Goal: Information Seeking & Learning: Learn about a topic

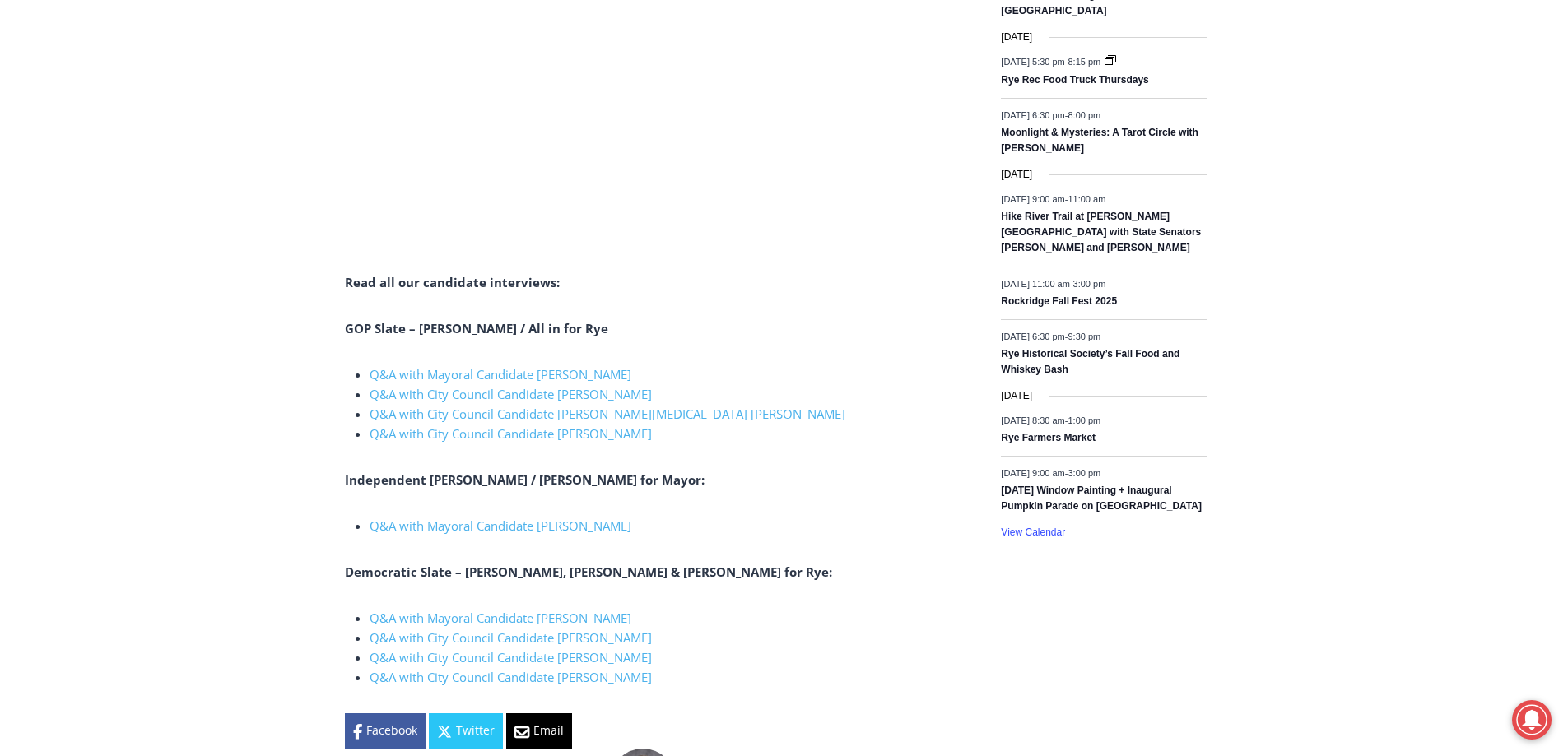
scroll to position [2386, 0]
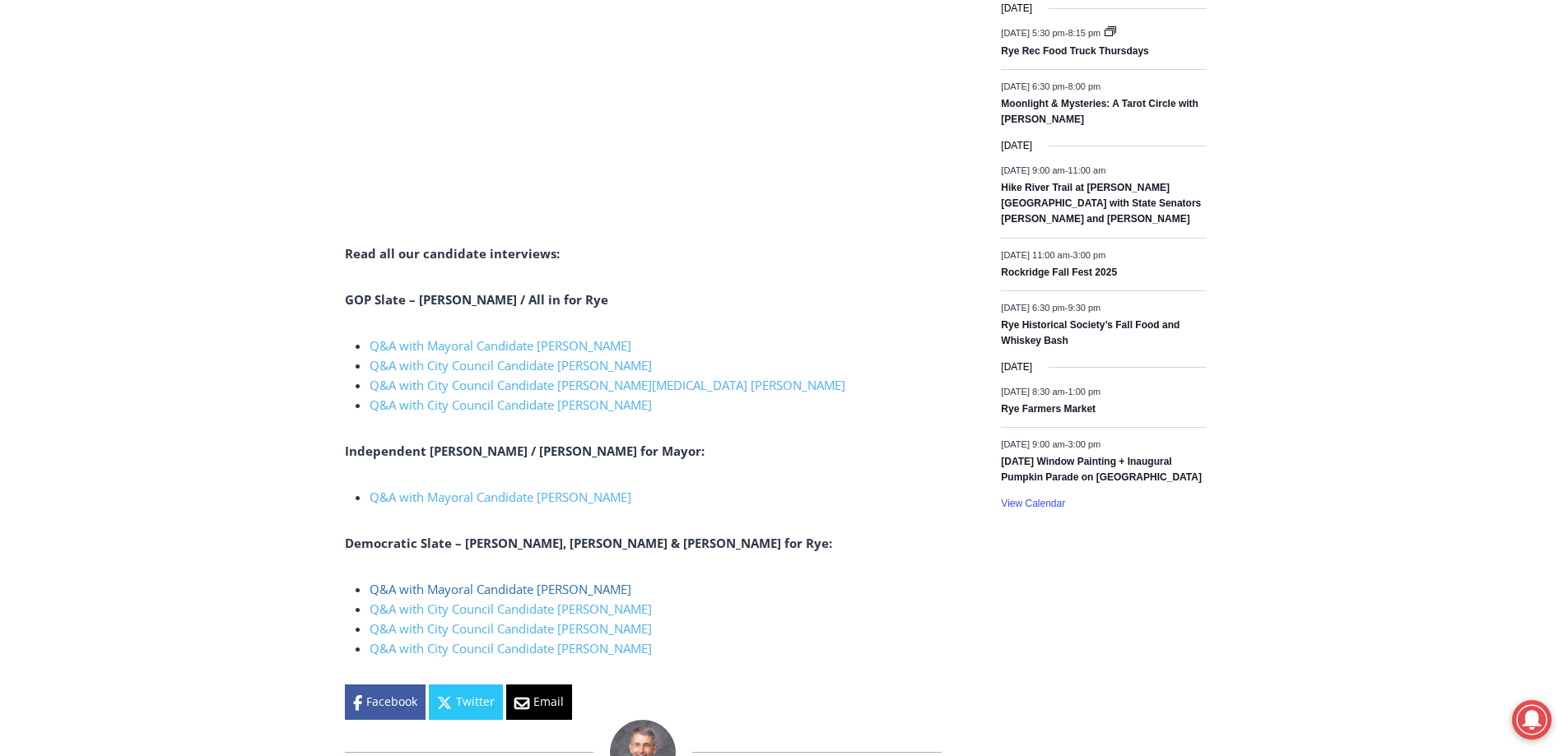
click at [489, 581] on link "Q&A with Mayoral Candidate [PERSON_NAME]" at bounding box center [500, 588] width 261 height 17
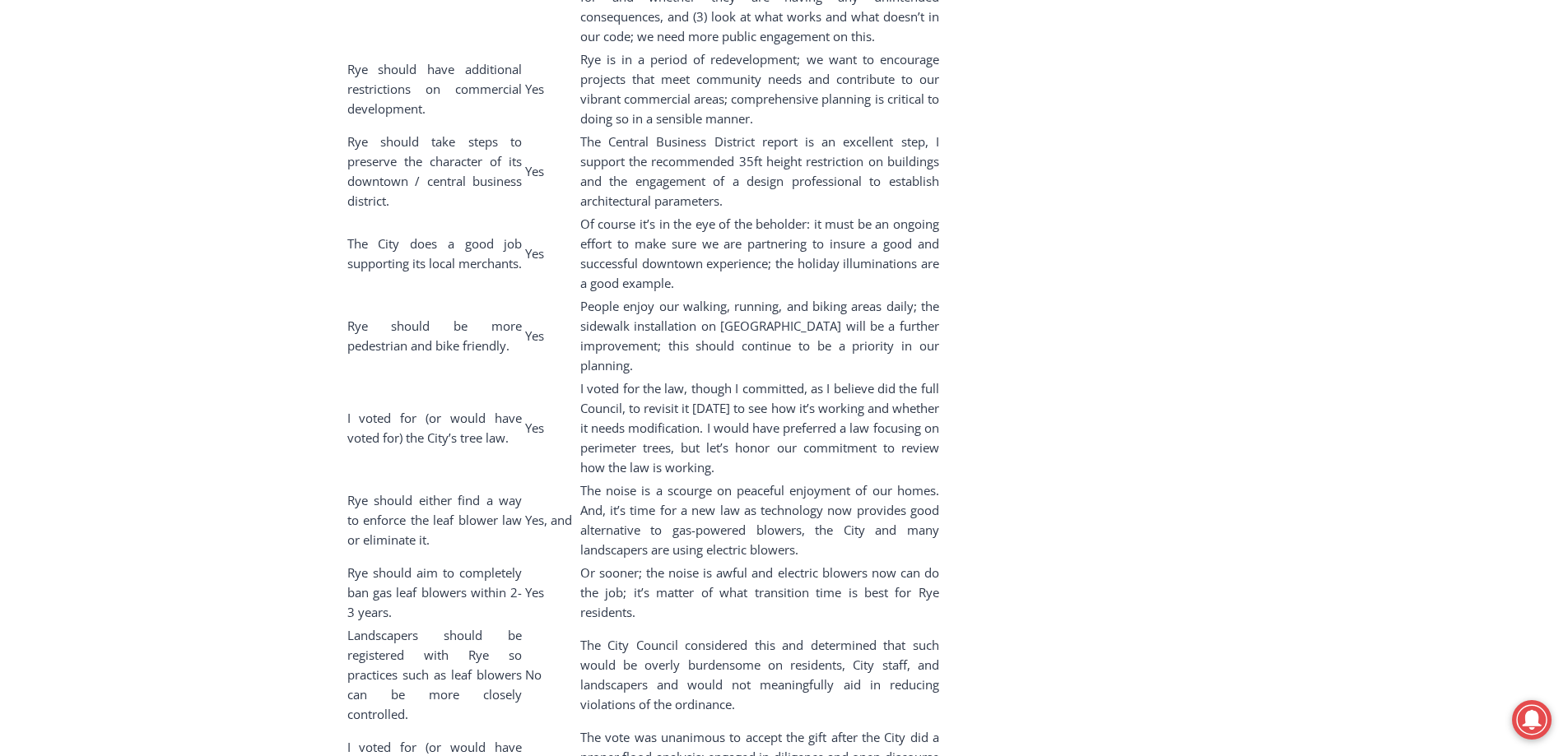
scroll to position [14730, 0]
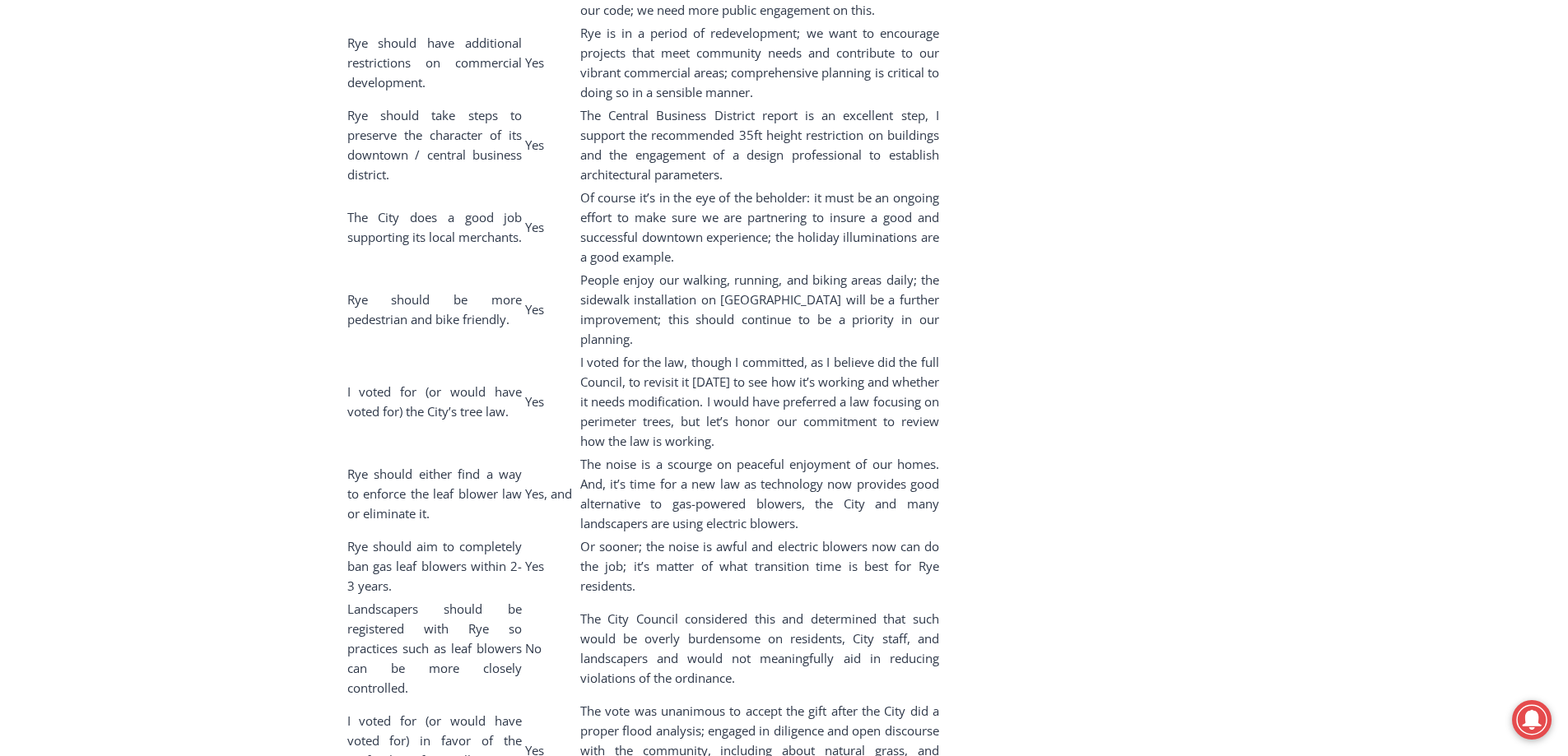
drag, startPoint x: 343, startPoint y: 208, endPoint x: 339, endPoint y: 274, distance: 66.1
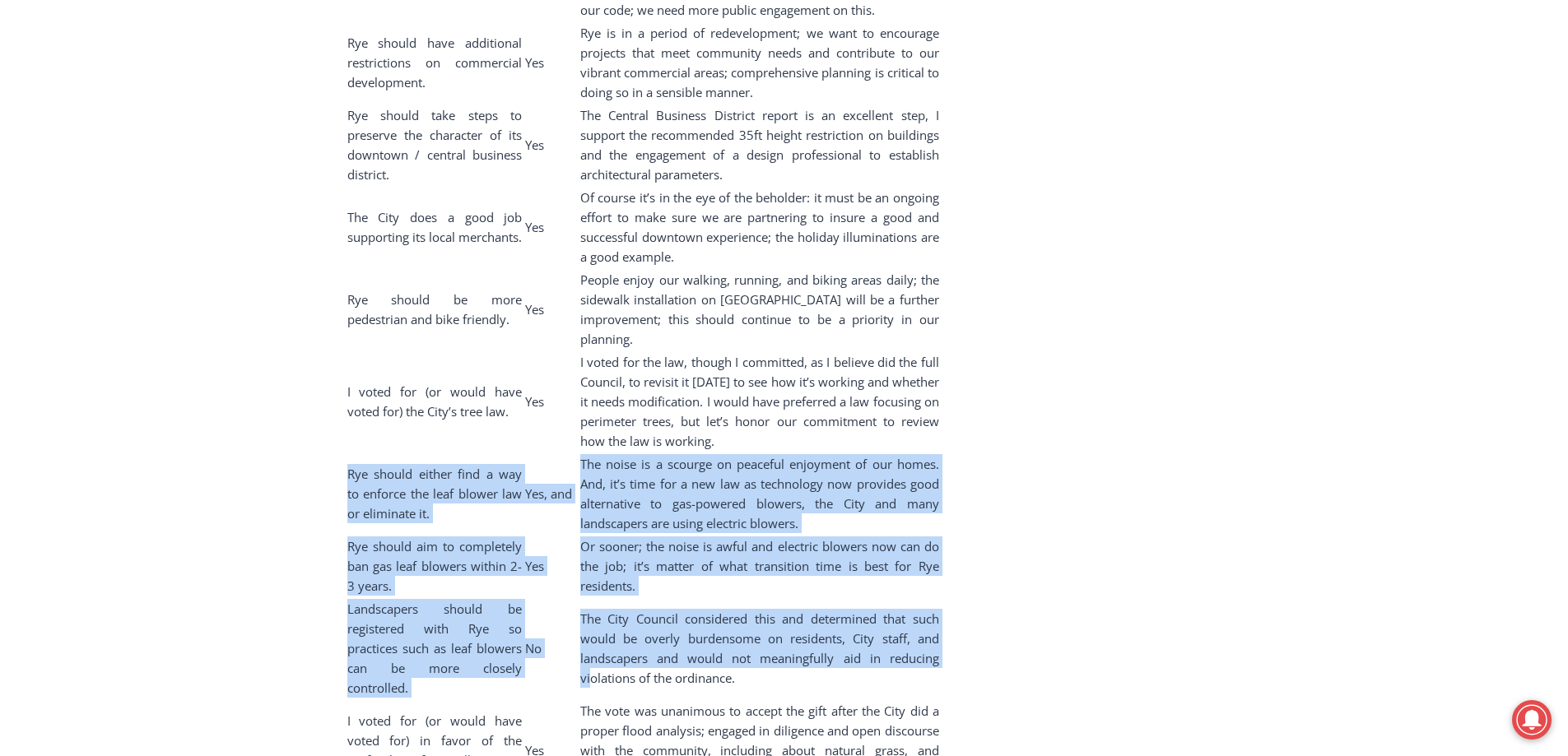
drag, startPoint x: 349, startPoint y: 209, endPoint x: 786, endPoint y: 419, distance: 484.8
click at [786, 419] on tbody "Issue Yes or No One sentence explanation. Rye is prepared for the next “100 yea…" at bounding box center [643, 434] width 594 height 1957
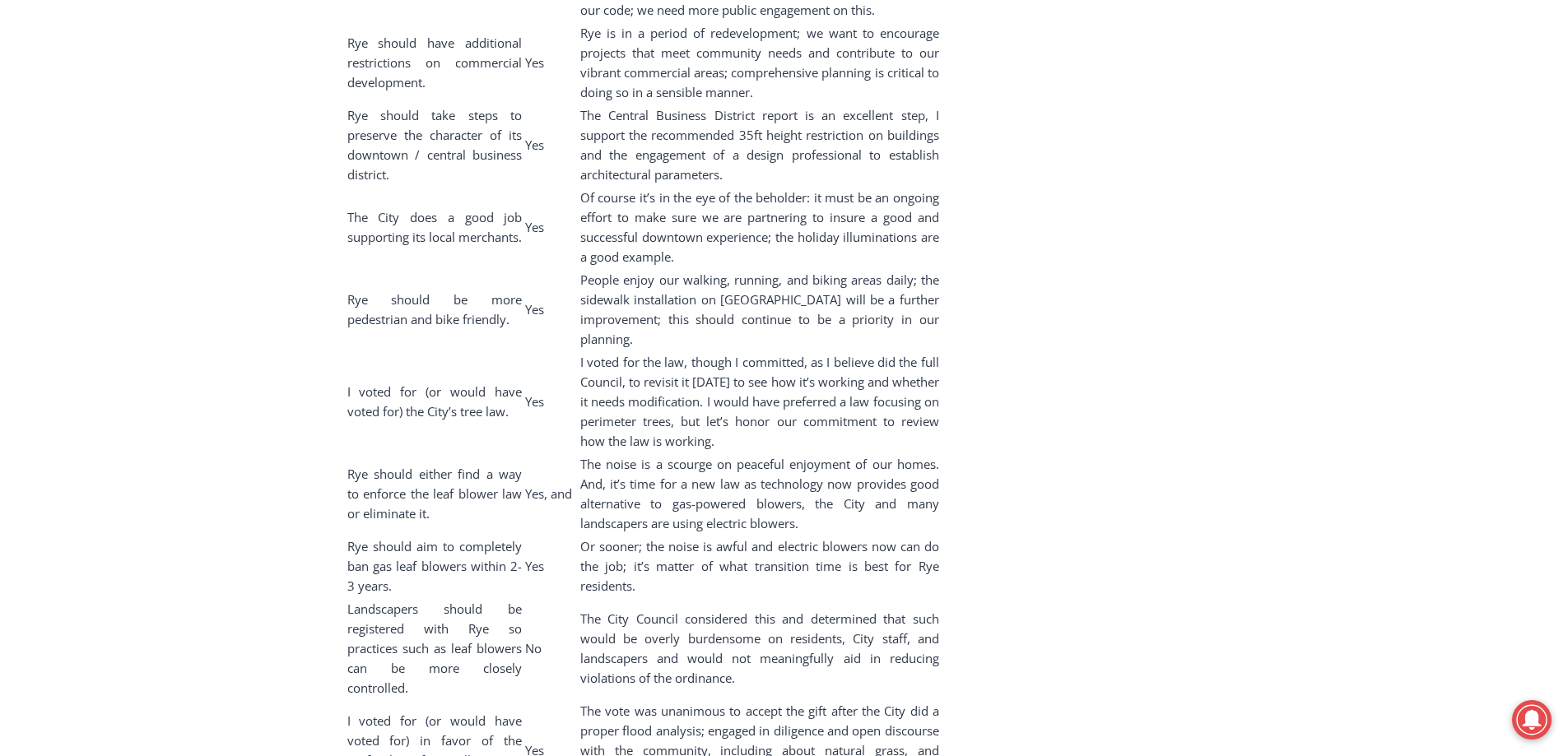
click at [823, 598] on td "The City Council considered this and determined that such would be overly burde…" at bounding box center [760, 649] width 361 height 101
drag, startPoint x: 931, startPoint y: 330, endPoint x: 346, endPoint y: 224, distance: 594.5
click at [346, 224] on tbody "Issue Yes or No One sentence explanation. Rye is prepared for the next “100 yea…" at bounding box center [643, 434] width 594 height 1957
copy tbody "Rye should either find a way to enforce the leaf blower law or eliminate it. Ye…"
